Goal: Task Accomplishment & Management: Manage account settings

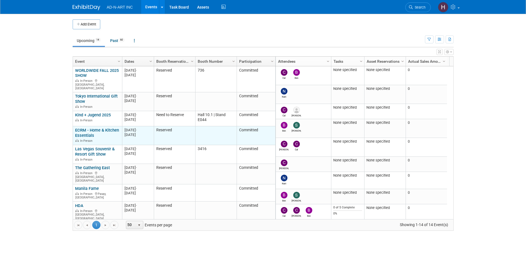
click at [90, 128] on link "ECRM - Home & Kitchen Essentials" at bounding box center [97, 133] width 44 height 10
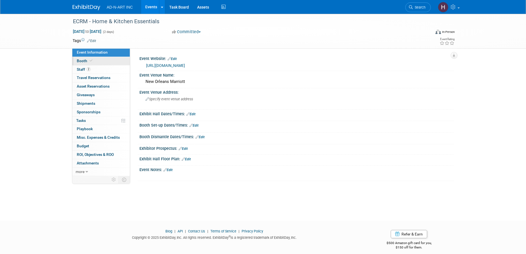
click at [83, 60] on span "Booth" at bounding box center [85, 61] width 17 height 4
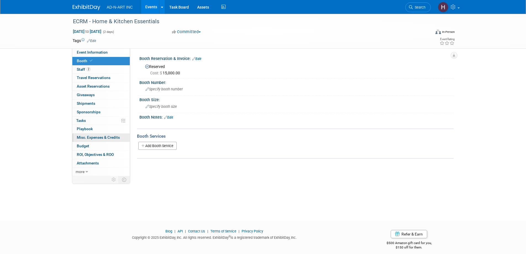
click at [85, 136] on span "Misc. Expenses & Credits 0" at bounding box center [98, 137] width 43 height 4
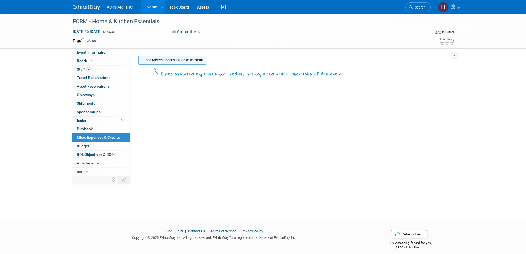
click at [160, 60] on link "Add Miscellaneous Expense or Credit" at bounding box center [172, 60] width 68 height 9
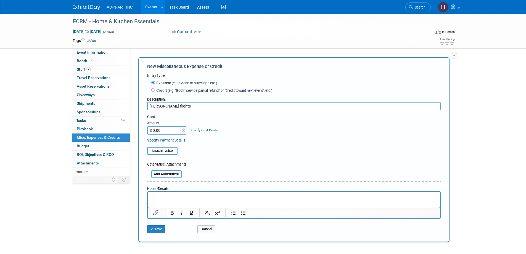
type input "Steve flights"
click at [163, 131] on input "$ 0.00" at bounding box center [164, 130] width 35 height 8
paste input "1,134.74"
type input "$ 1,134.74"
click at [155, 230] on button "Save" at bounding box center [156, 229] width 18 height 8
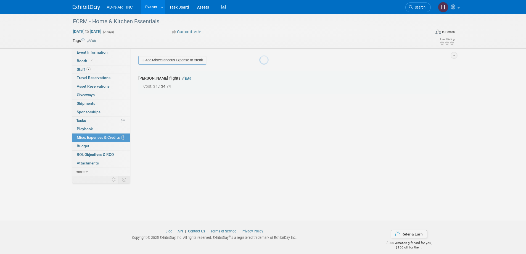
scroll to position [5, 0]
